Goal: Task Accomplishment & Management: Complete application form

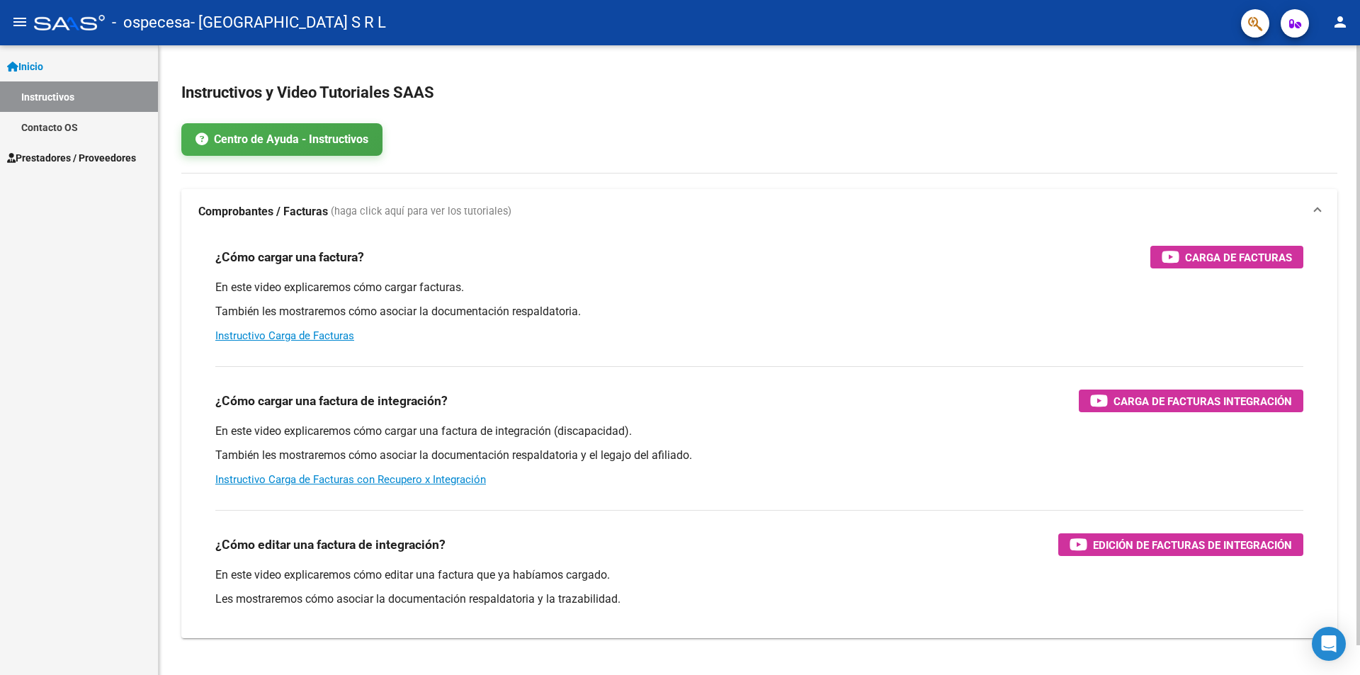
click at [677, 455] on p "También les mostraremos cómo asociar la documentación respaldatoria y el legajo…" at bounding box center [759, 456] width 1088 height 16
click at [69, 150] on span "Prestadores / Proveedores" at bounding box center [71, 158] width 129 height 16
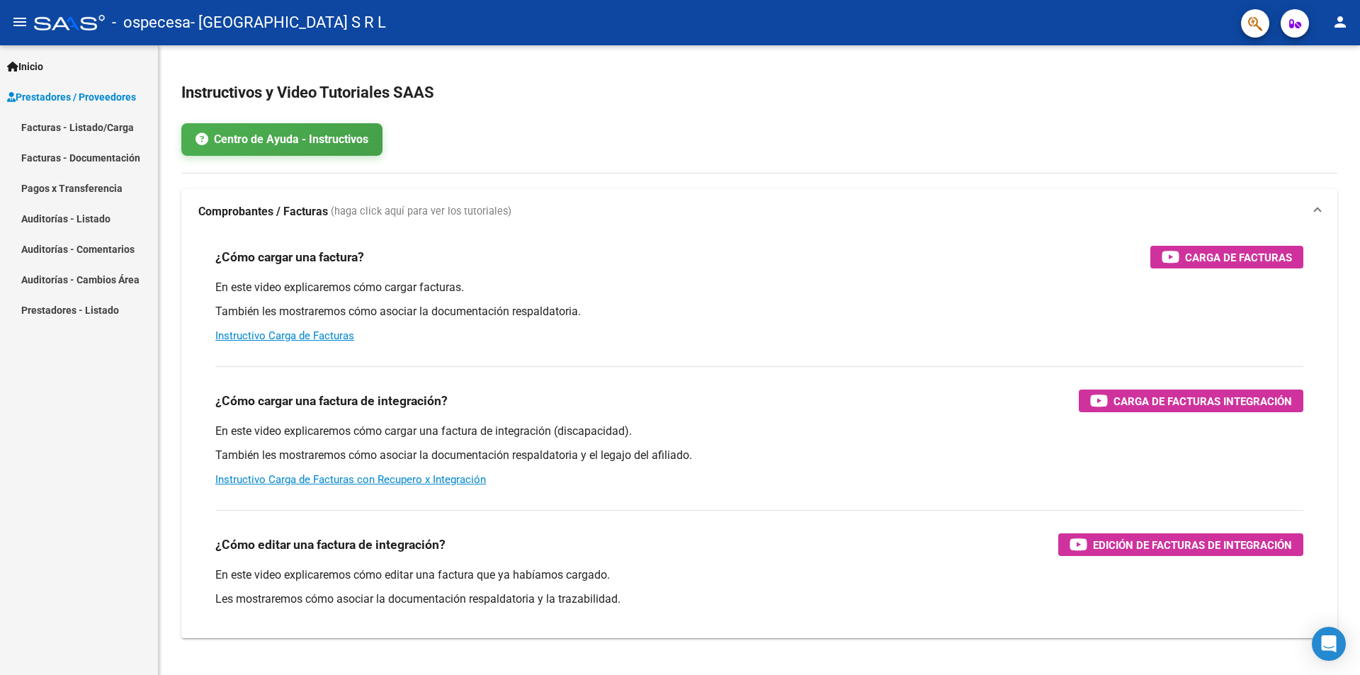
click at [74, 123] on link "Facturas - Listado/Carga" at bounding box center [79, 127] width 158 height 30
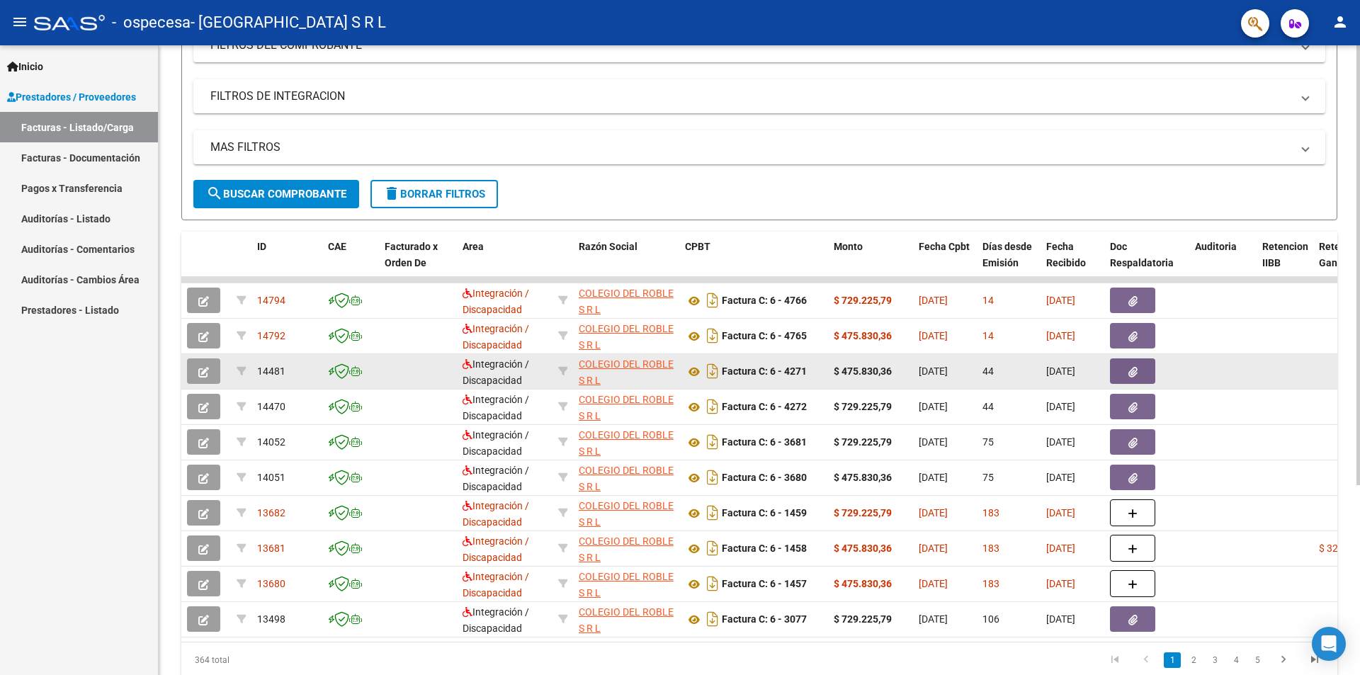
click at [210, 378] on button "button" at bounding box center [203, 372] width 33 height 26
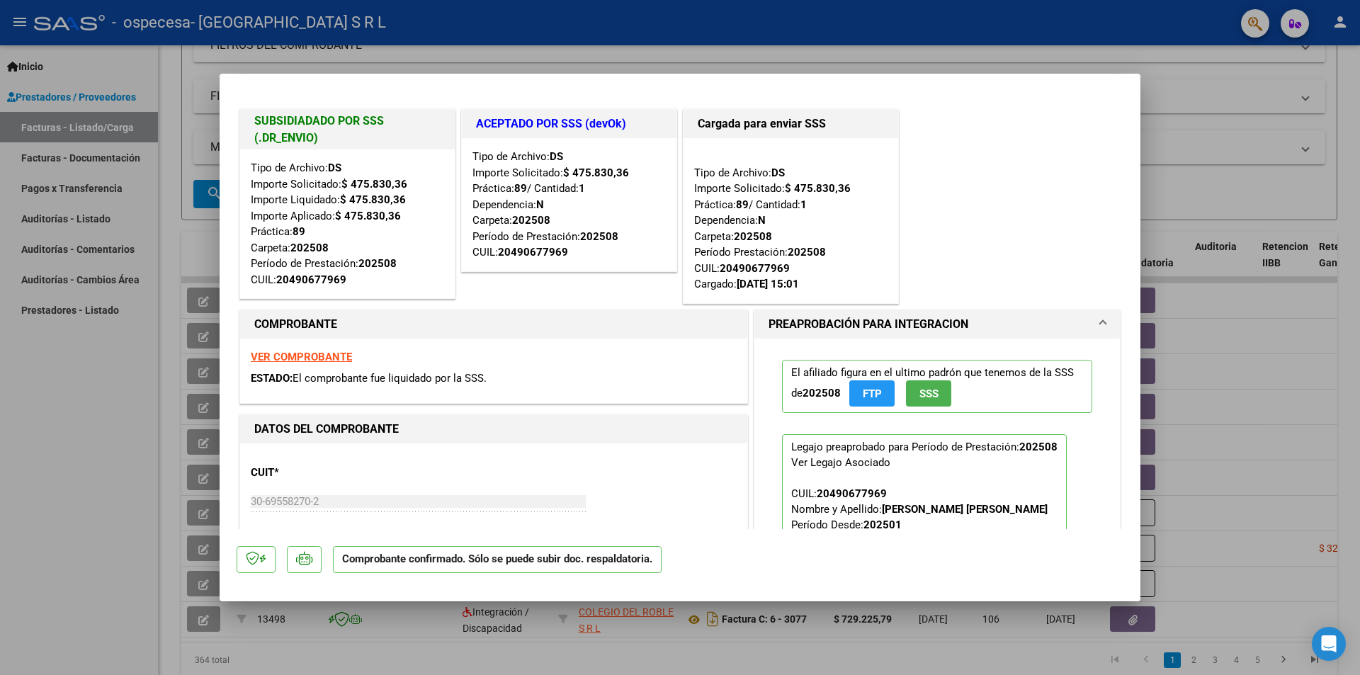
click at [1176, 160] on div at bounding box center [680, 337] width 1360 height 675
type input "$ 0,00"
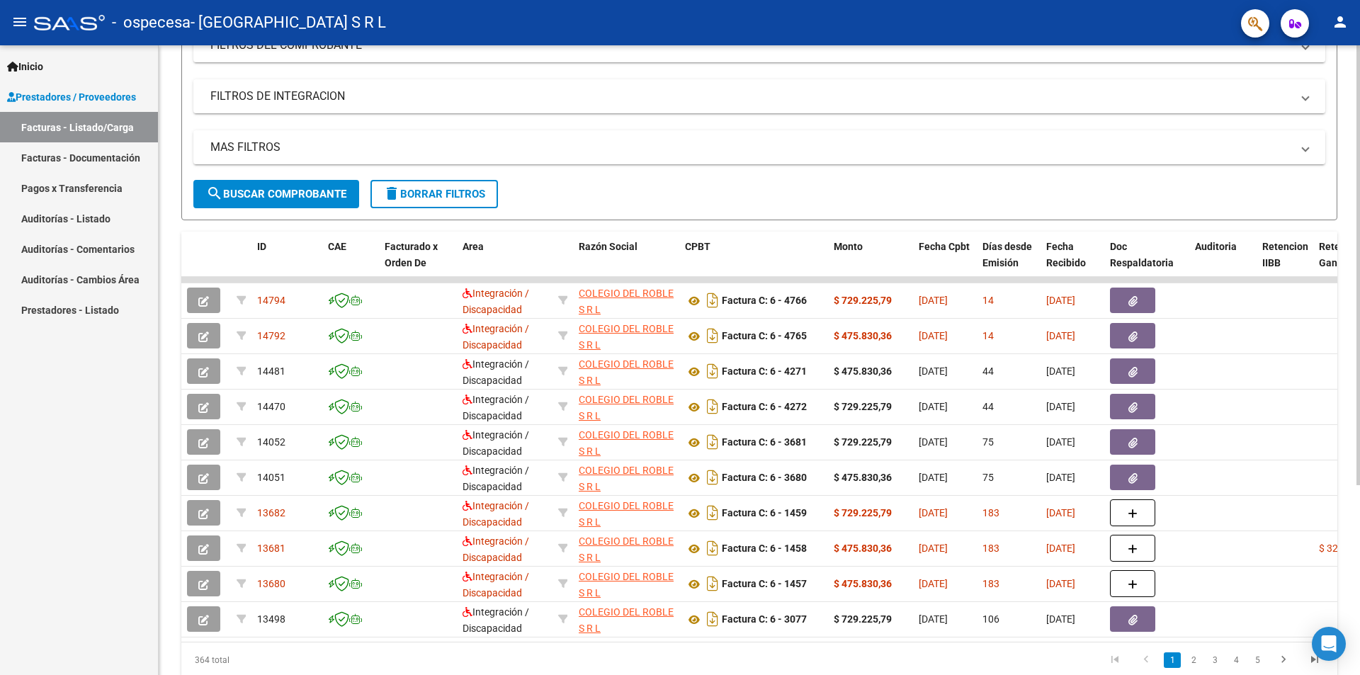
click at [1202, 193] on form "Filtros Id Area Area Todos Confirmado Mostrar totalizadores FILTROS DEL COMPROB…" at bounding box center [759, 87] width 1156 height 265
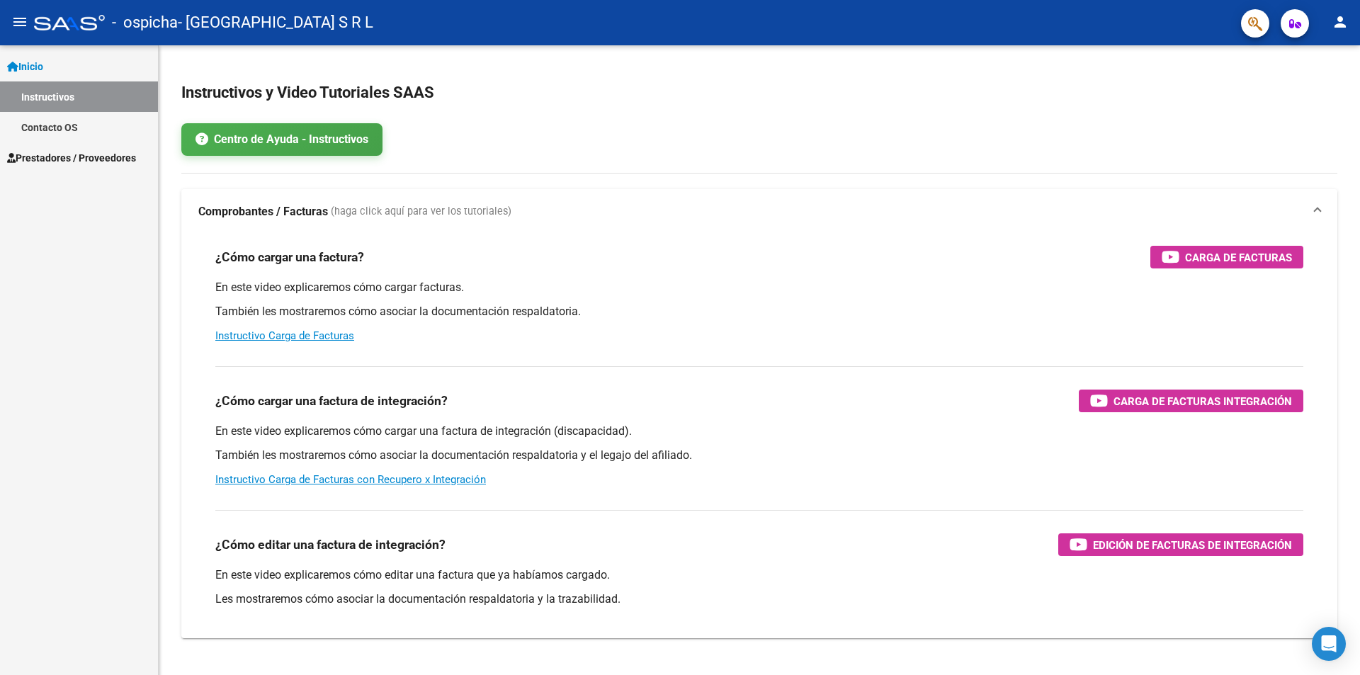
click at [95, 157] on span "Prestadores / Proveedores" at bounding box center [71, 158] width 129 height 16
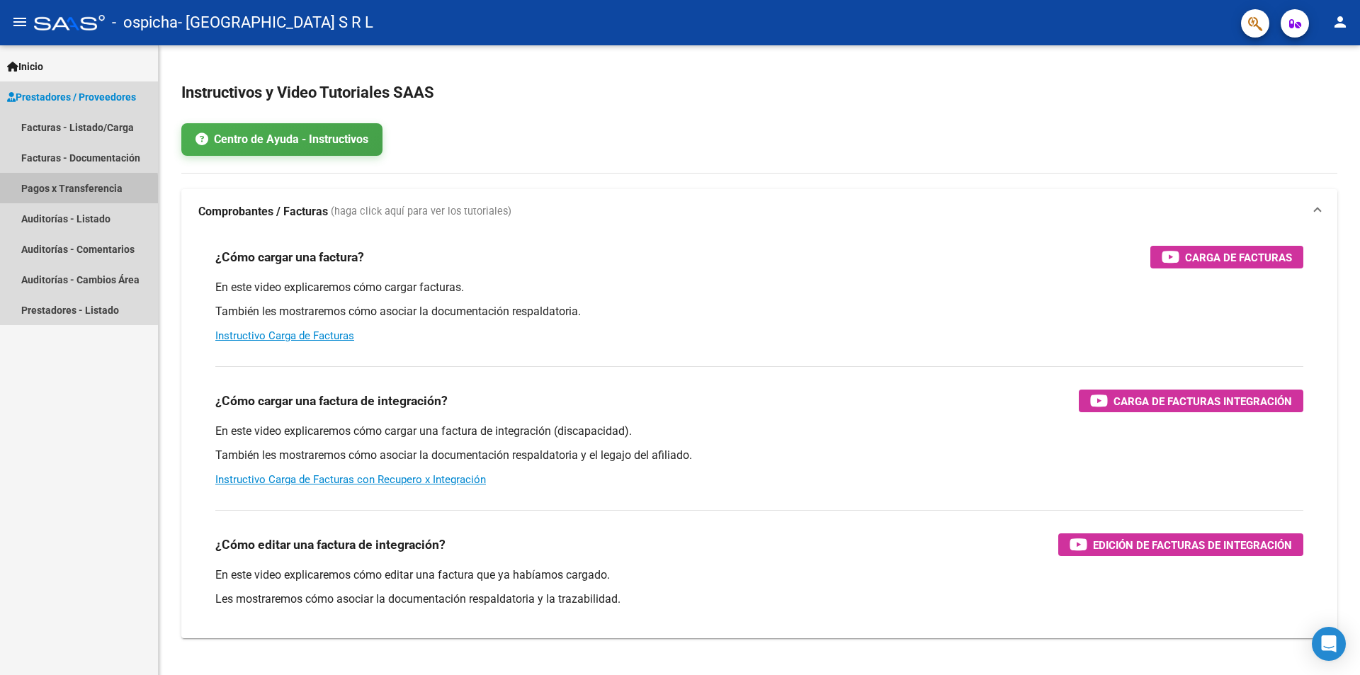
click at [62, 191] on link "Pagos x Transferencia" at bounding box center [79, 188] width 158 height 30
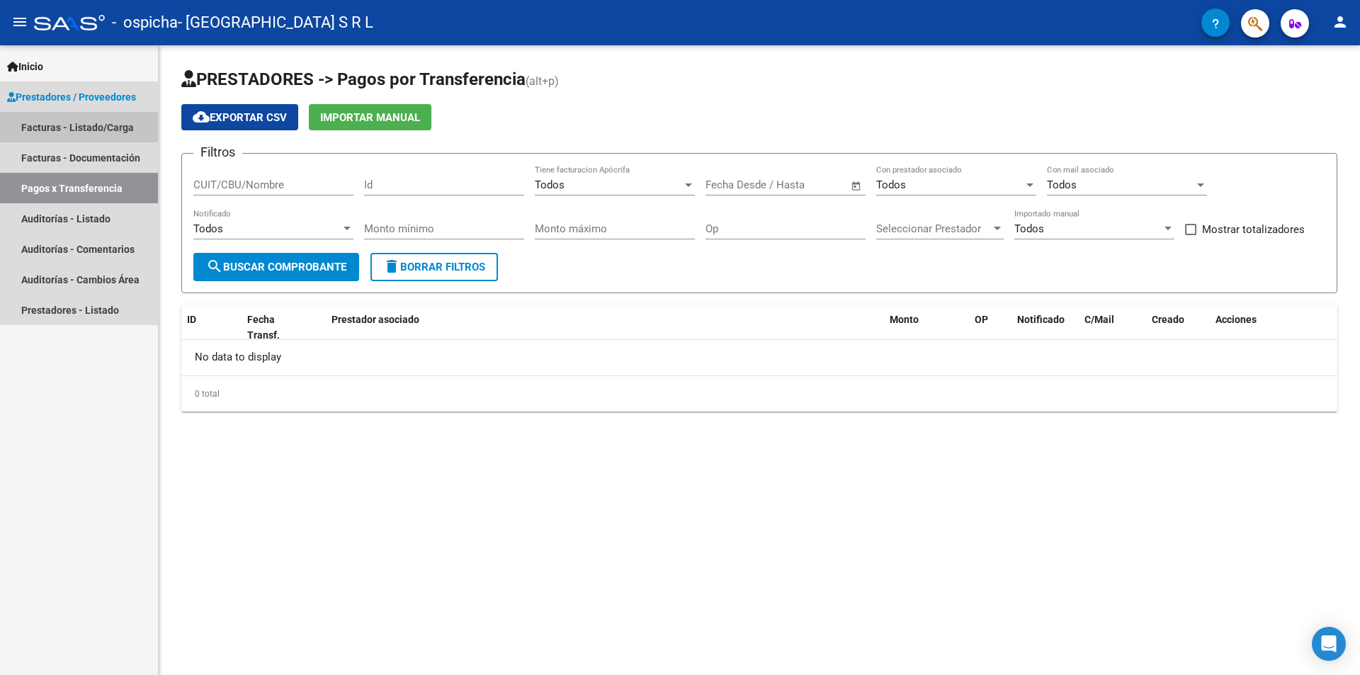
click at [78, 120] on link "Facturas - Listado/Carga" at bounding box center [79, 127] width 158 height 30
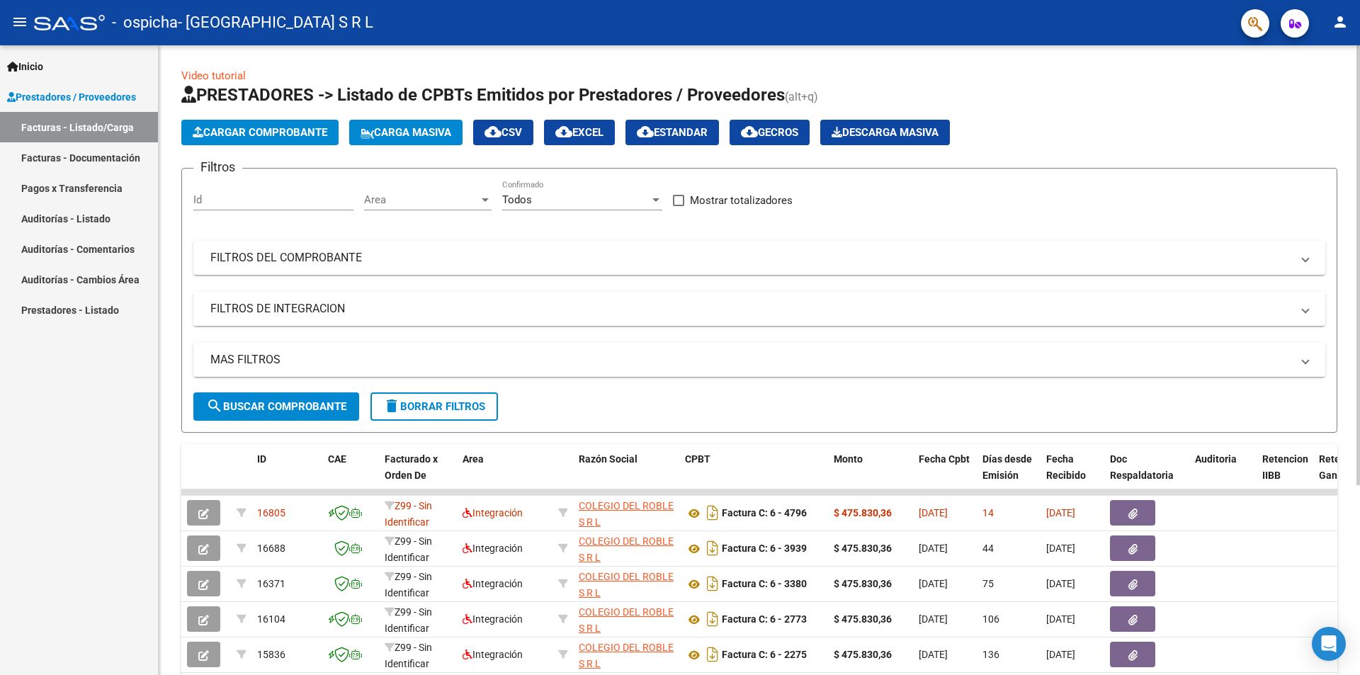
scroll to position [142, 0]
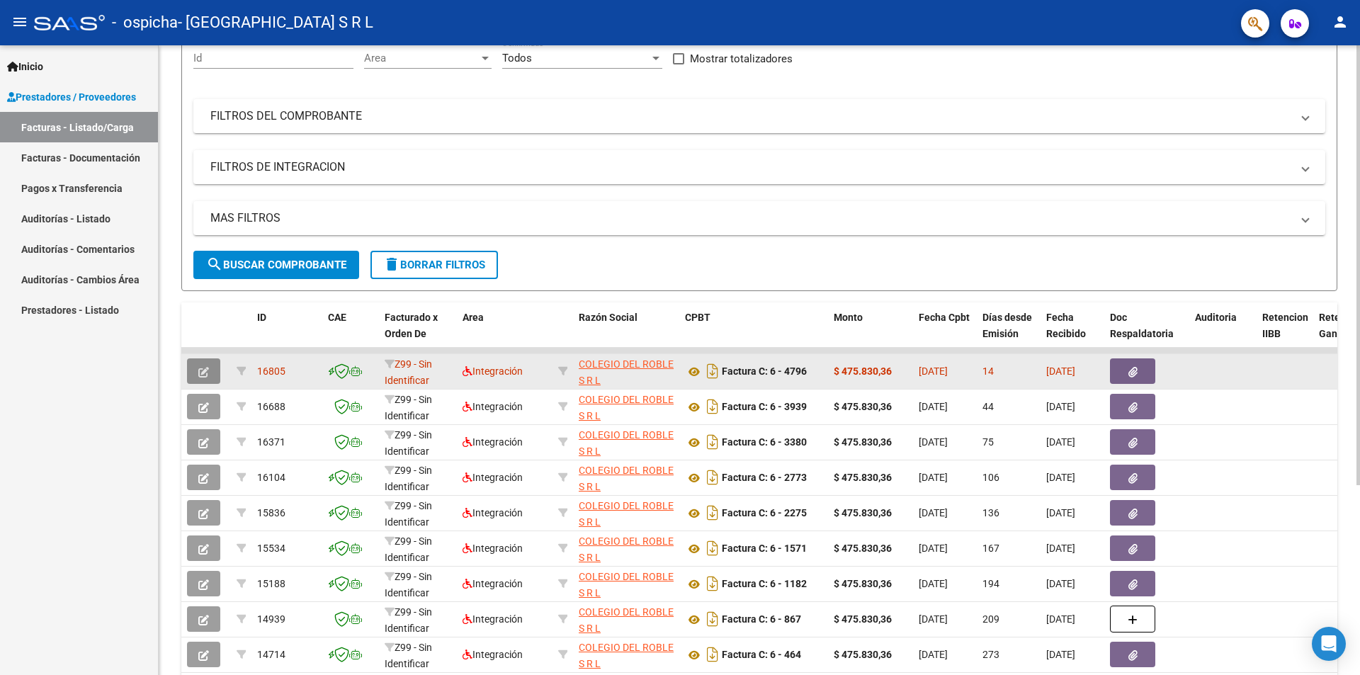
click at [209, 371] on button "button" at bounding box center [203, 372] width 33 height 26
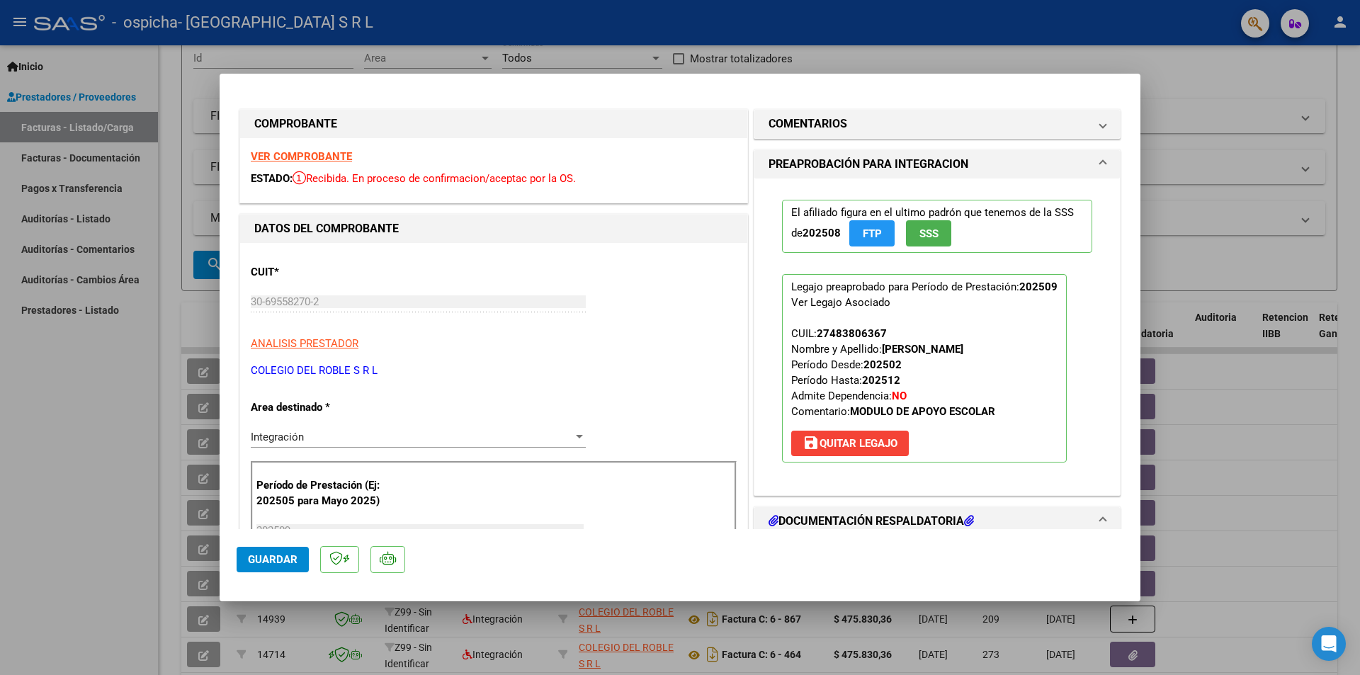
click at [1199, 111] on div at bounding box center [680, 337] width 1360 height 675
type input "$ 0,00"
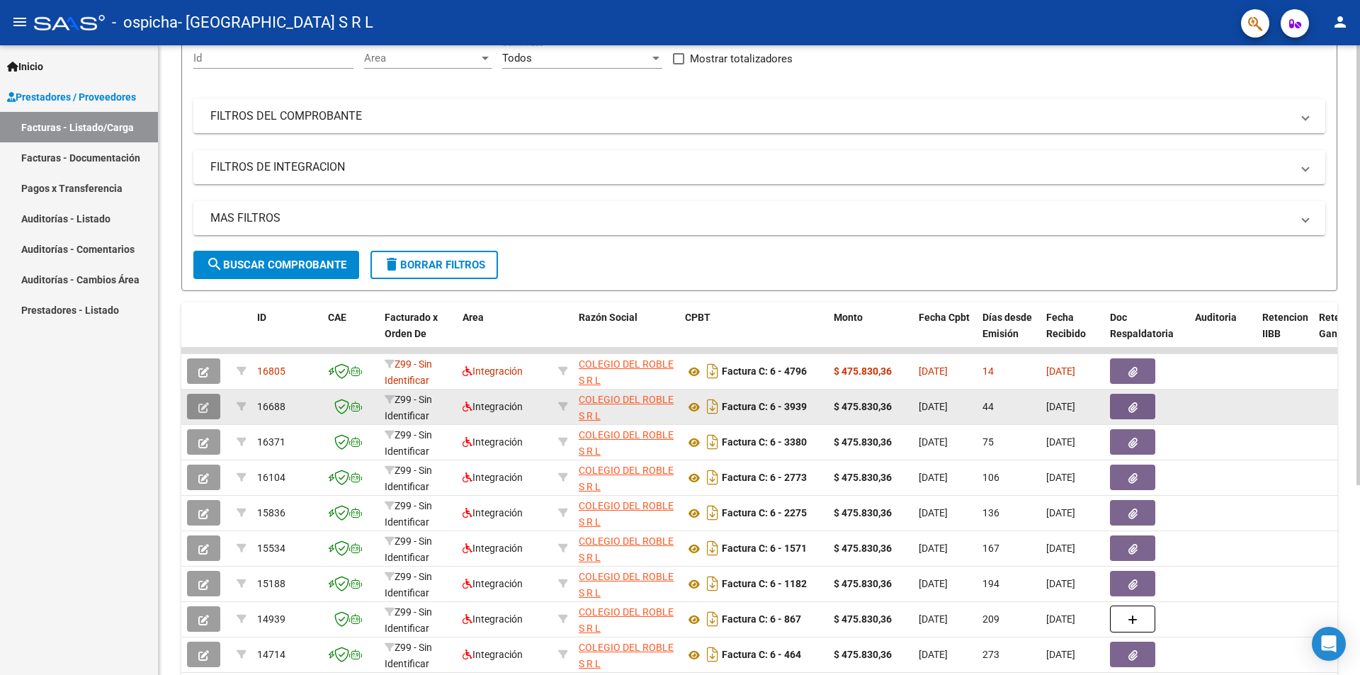
click at [207, 410] on icon "button" at bounding box center [203, 407] width 11 height 11
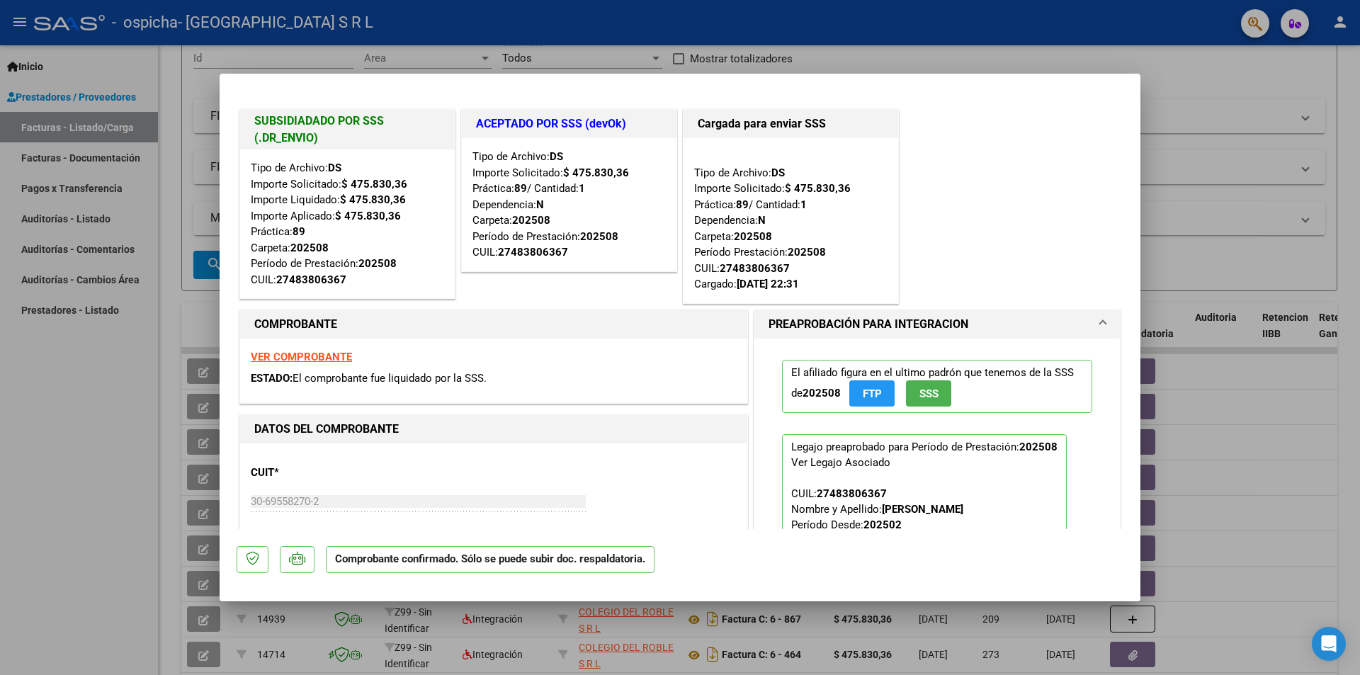
click at [1207, 147] on div at bounding box center [680, 337] width 1360 height 675
type input "$ 0,00"
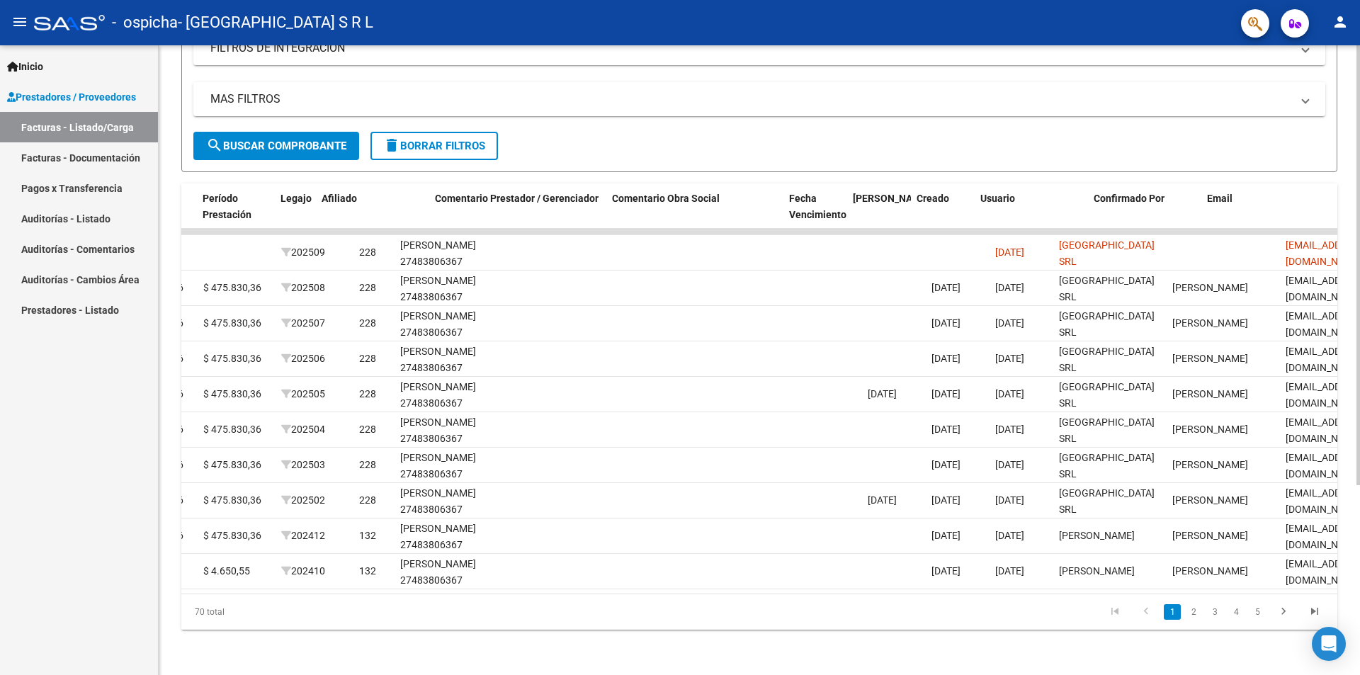
scroll to position [0, 1831]
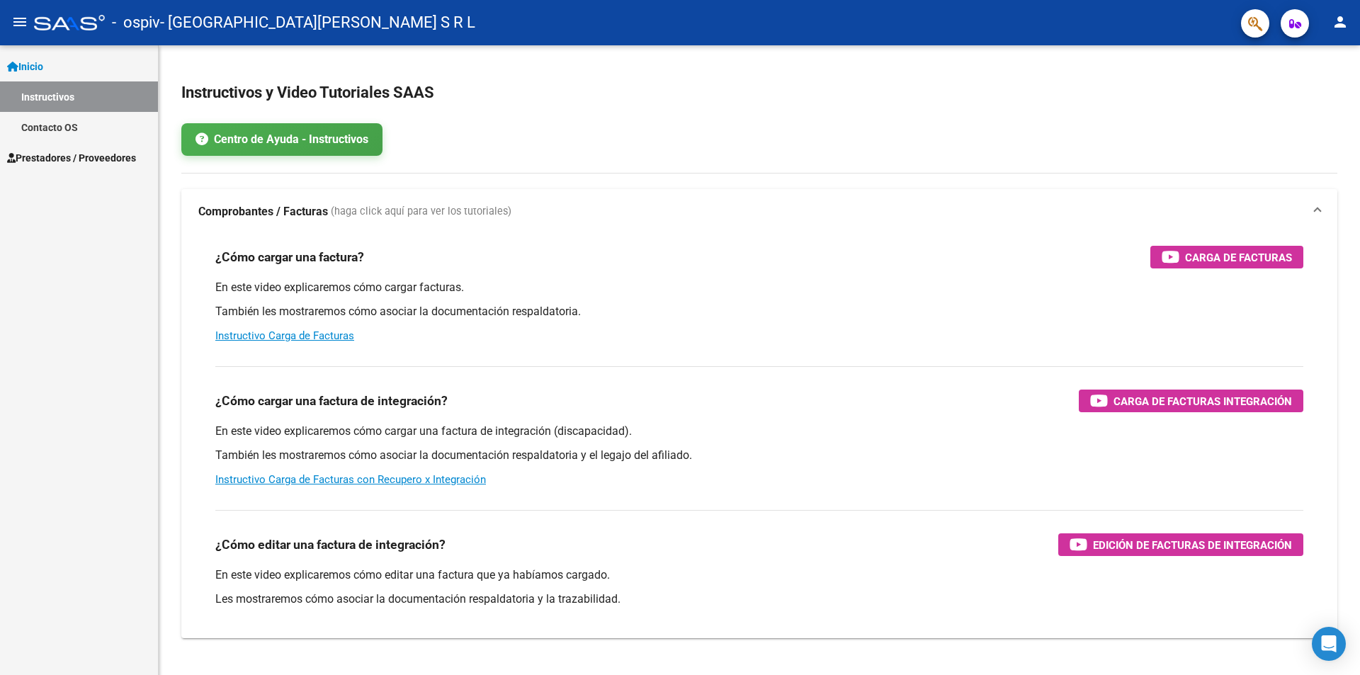
click at [95, 163] on span "Prestadores / Proveedores" at bounding box center [71, 158] width 129 height 16
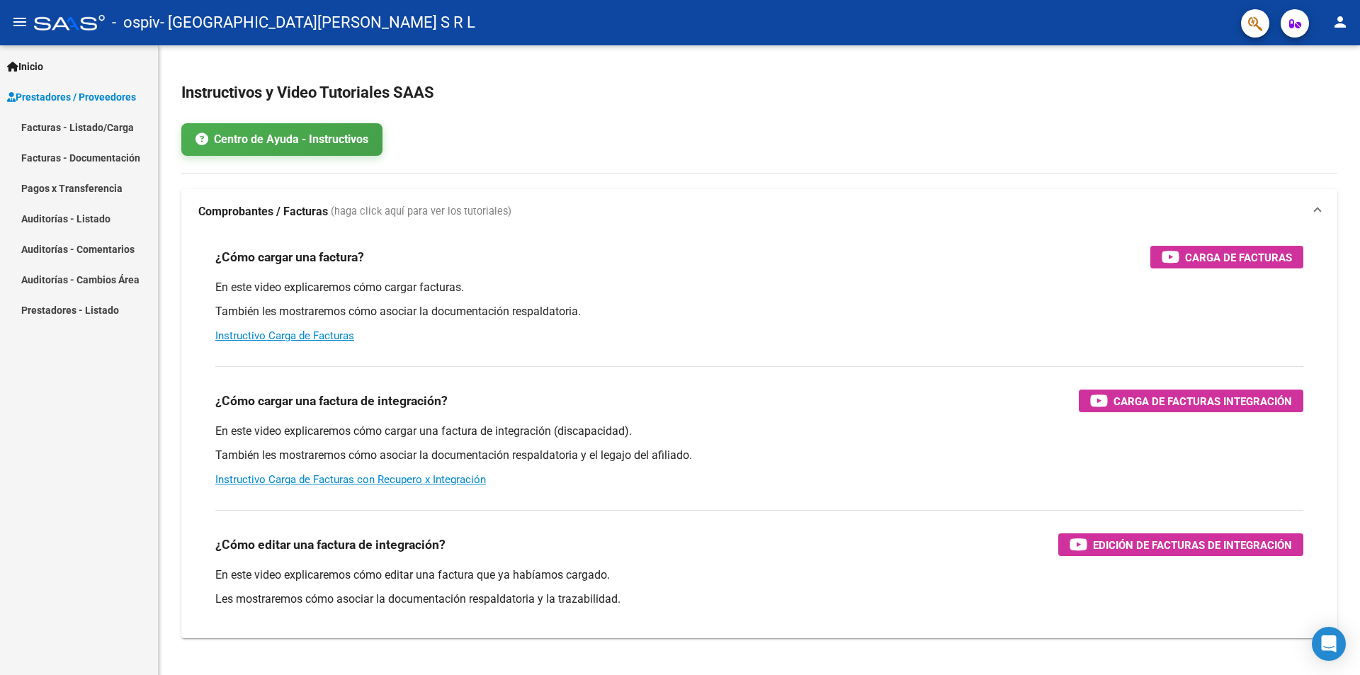
click at [90, 126] on link "Facturas - Listado/Carga" at bounding box center [79, 127] width 158 height 30
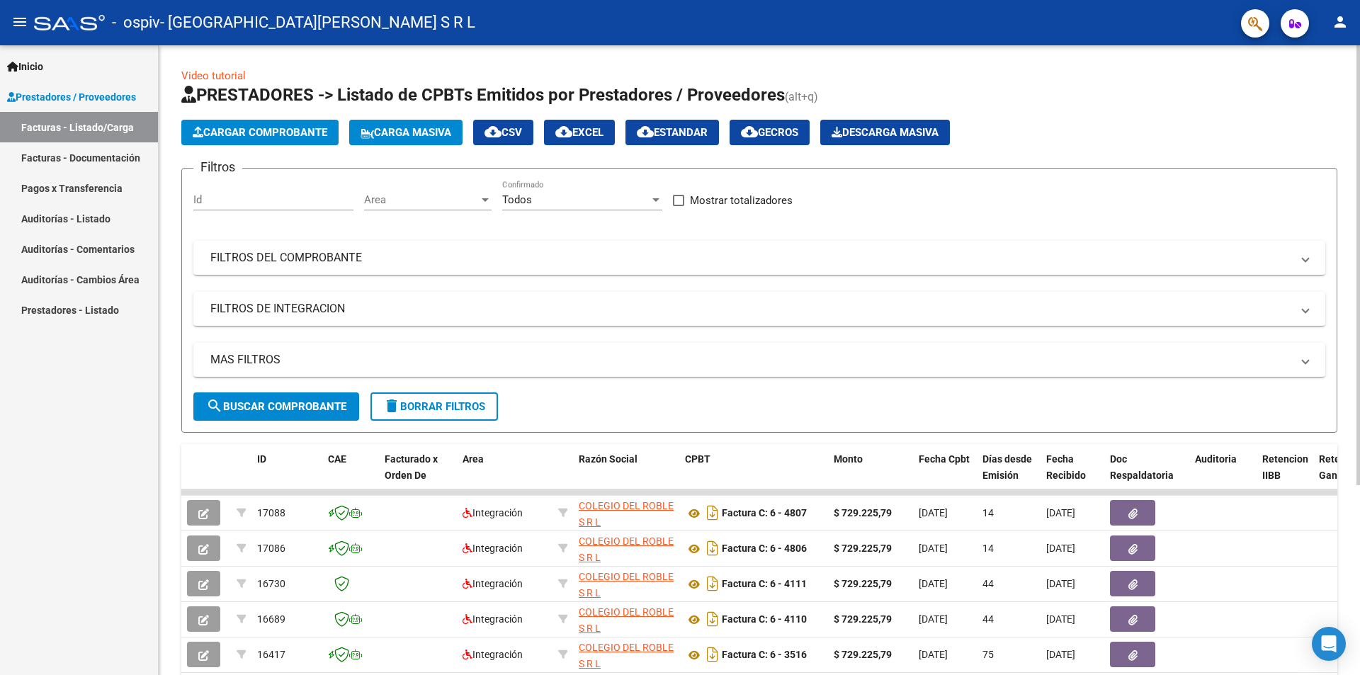
scroll to position [71, 0]
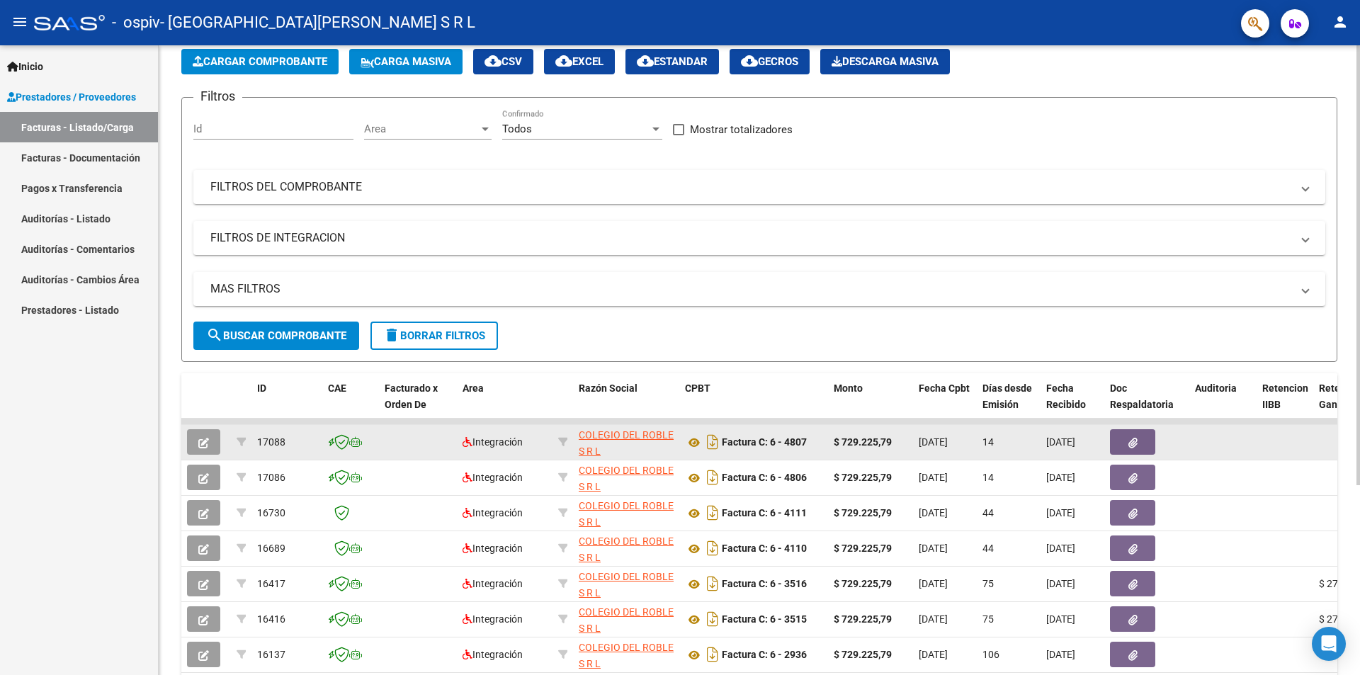
click at [210, 441] on button "button" at bounding box center [203, 442] width 33 height 26
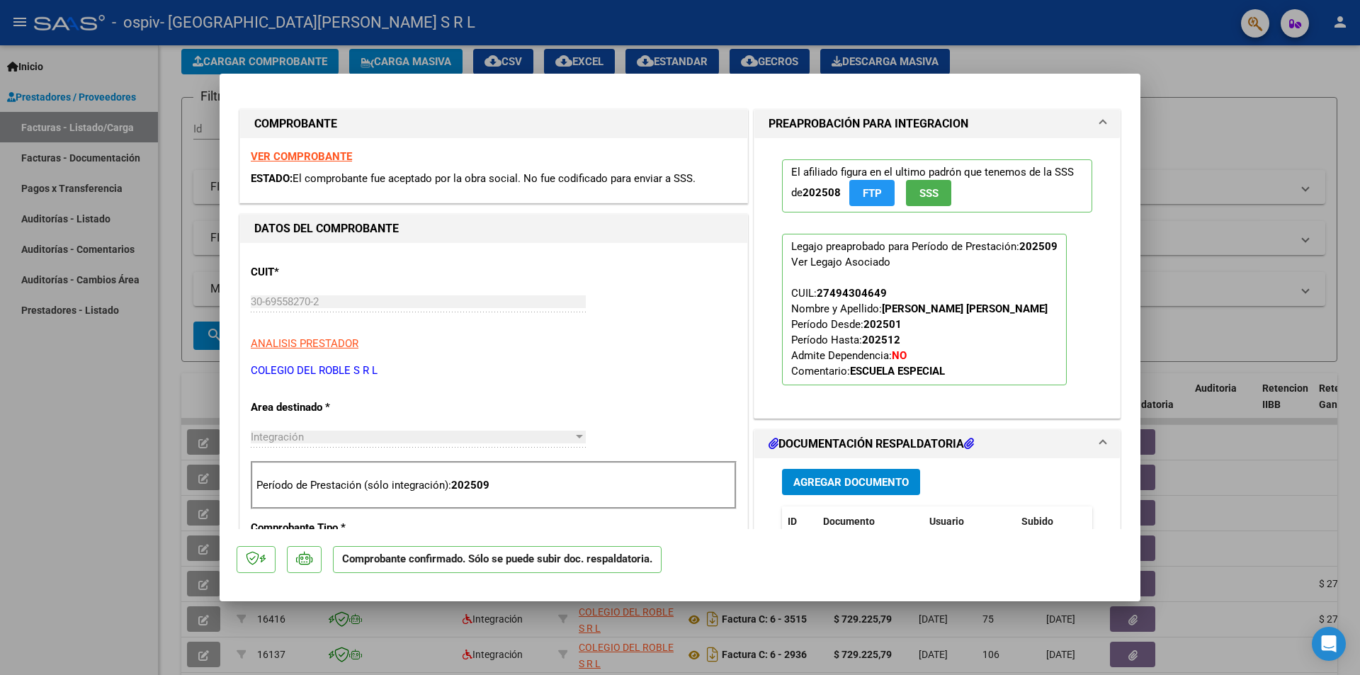
click at [1190, 239] on div at bounding box center [680, 337] width 1360 height 675
type input "$ 0,00"
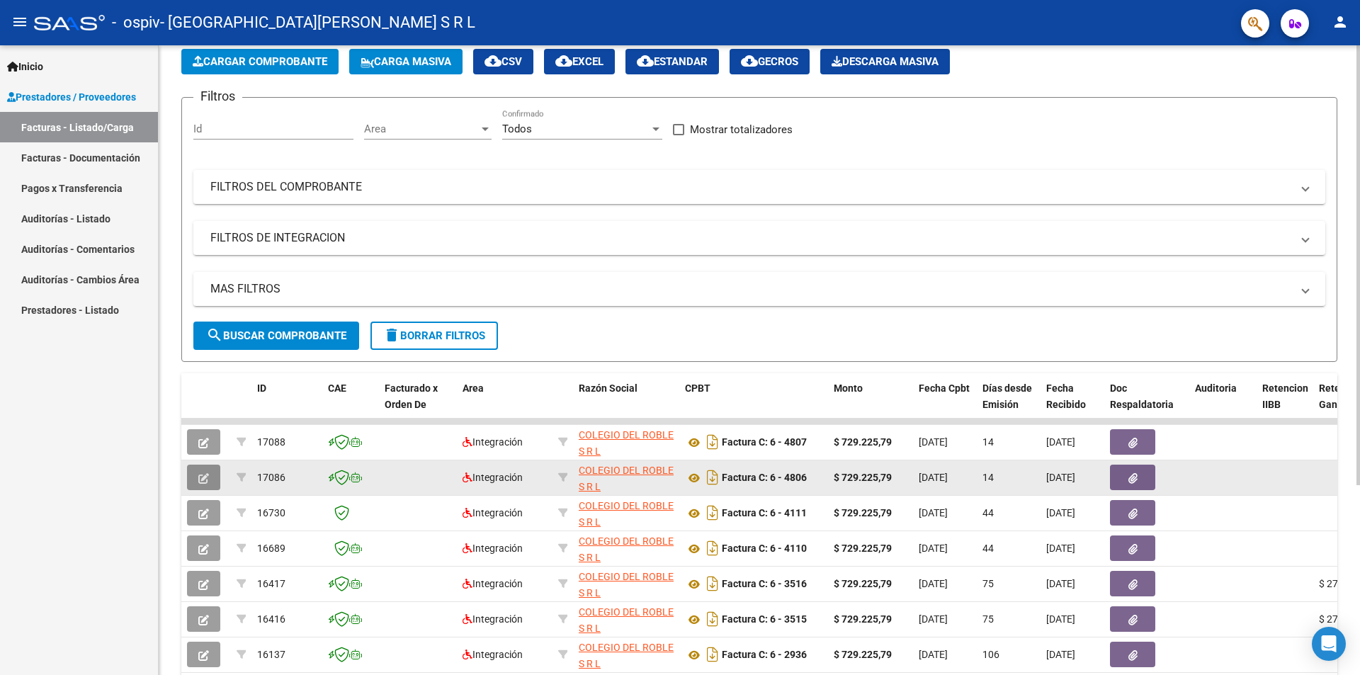
click at [207, 483] on icon "button" at bounding box center [203, 478] width 11 height 11
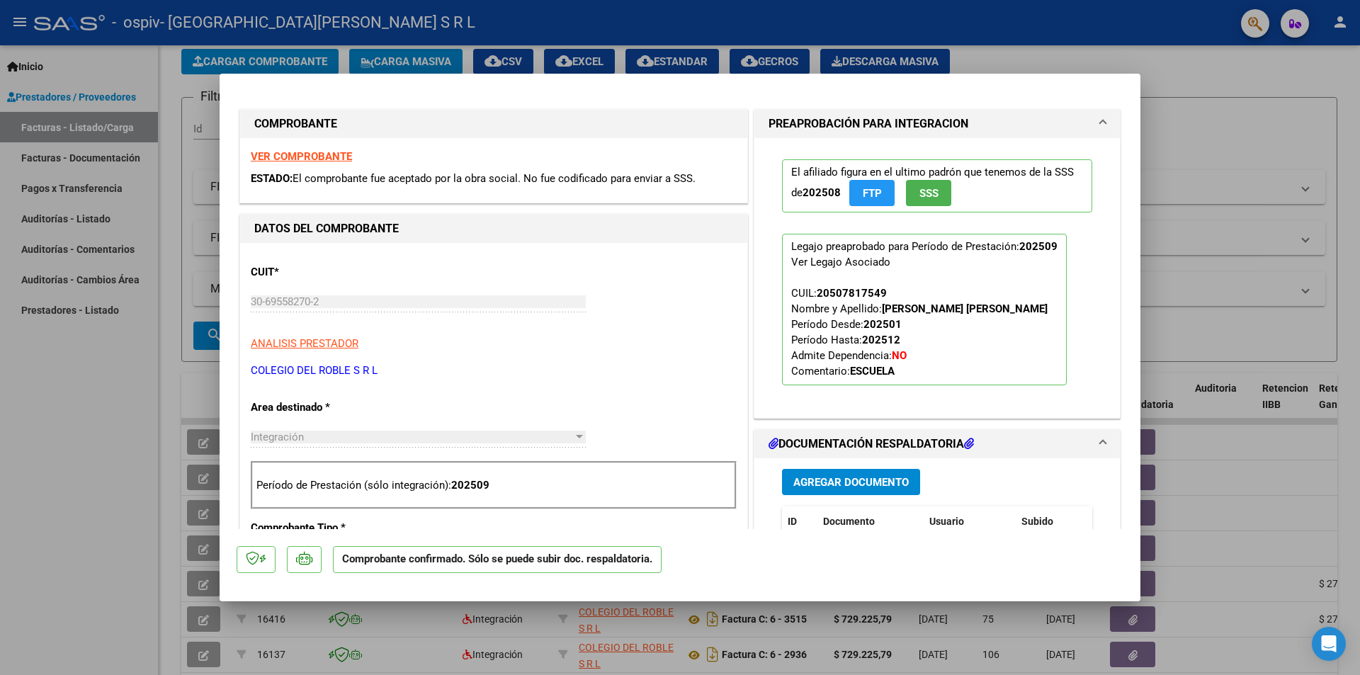
click at [1294, 299] on div at bounding box center [680, 337] width 1360 height 675
type input "$ 0,00"
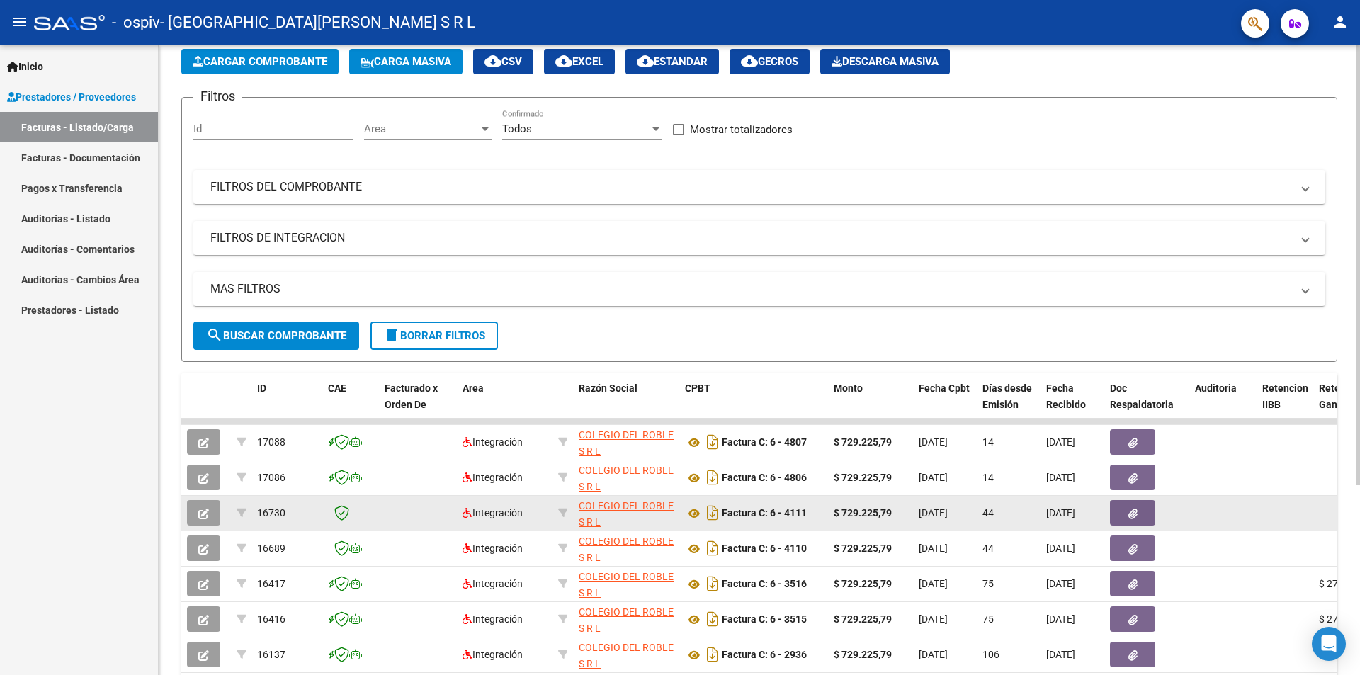
click at [215, 512] on button "button" at bounding box center [203, 513] width 33 height 26
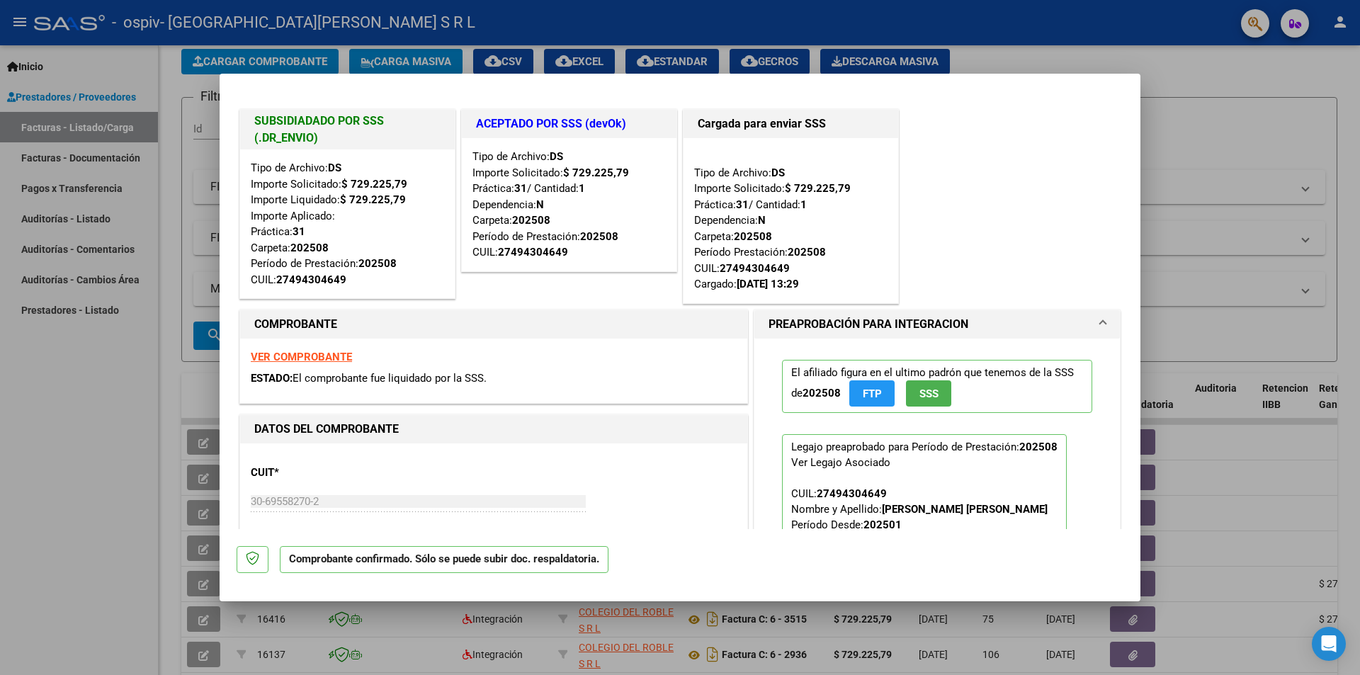
click at [1200, 264] on div at bounding box center [680, 337] width 1360 height 675
type input "$ 0,00"
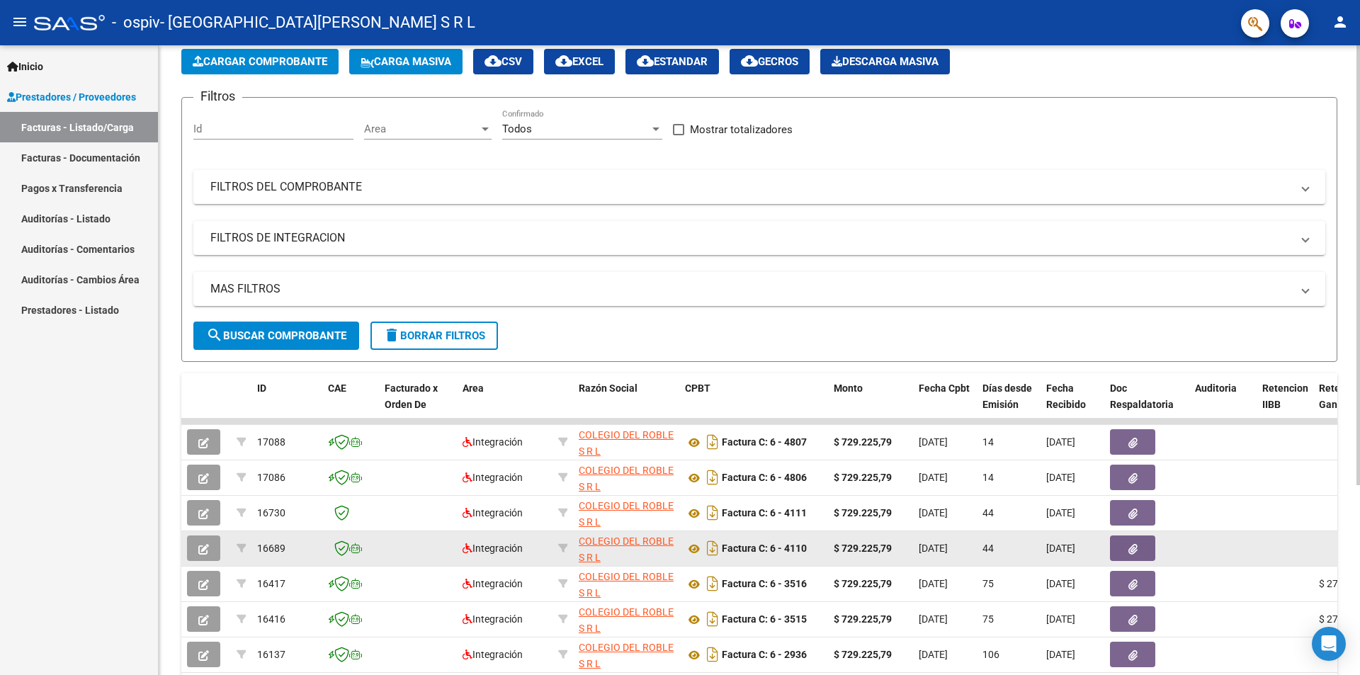
click at [208, 552] on icon "button" at bounding box center [203, 549] width 11 height 11
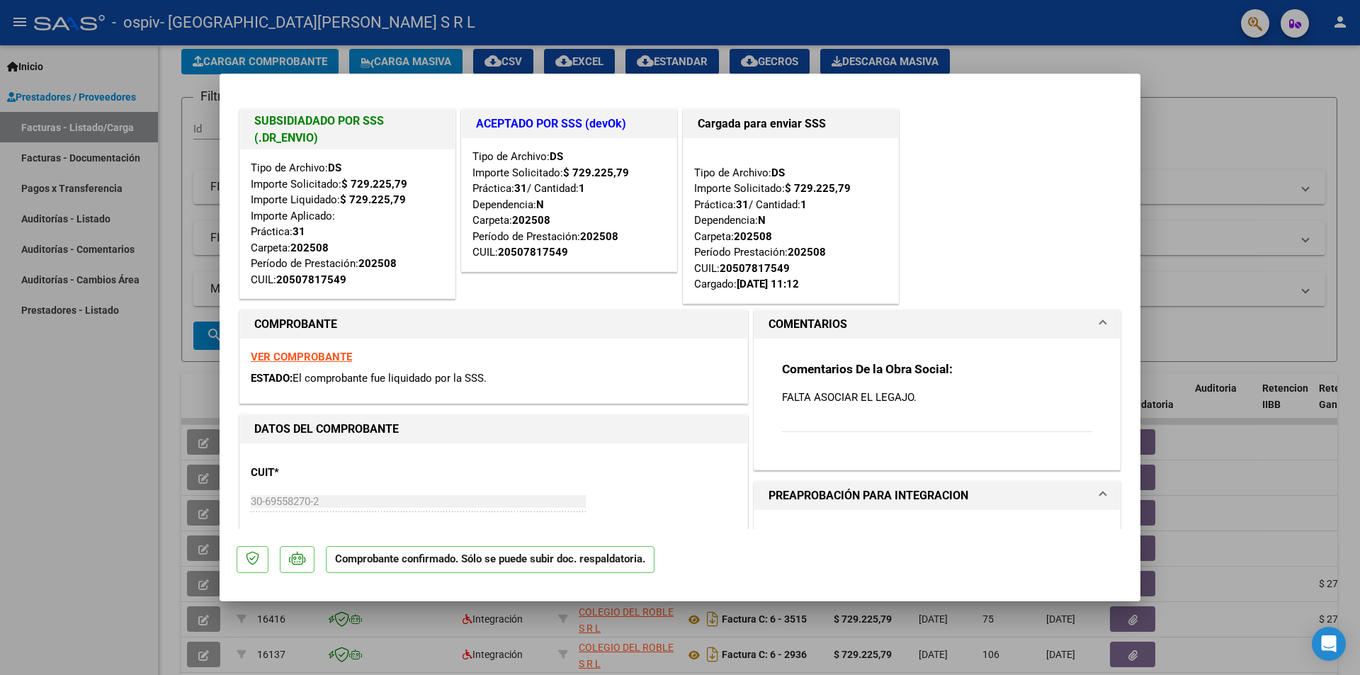
click at [1215, 273] on div at bounding box center [680, 337] width 1360 height 675
type input "$ 0,00"
